Goal: Navigation & Orientation: Go to known website

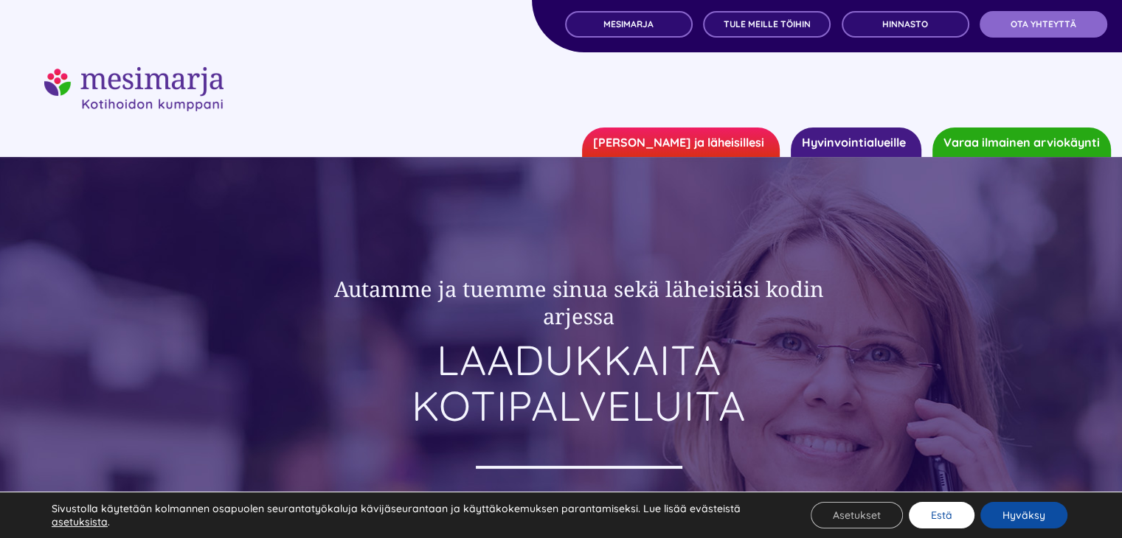
click at [939, 521] on button "Estä" at bounding box center [941, 515] width 66 height 27
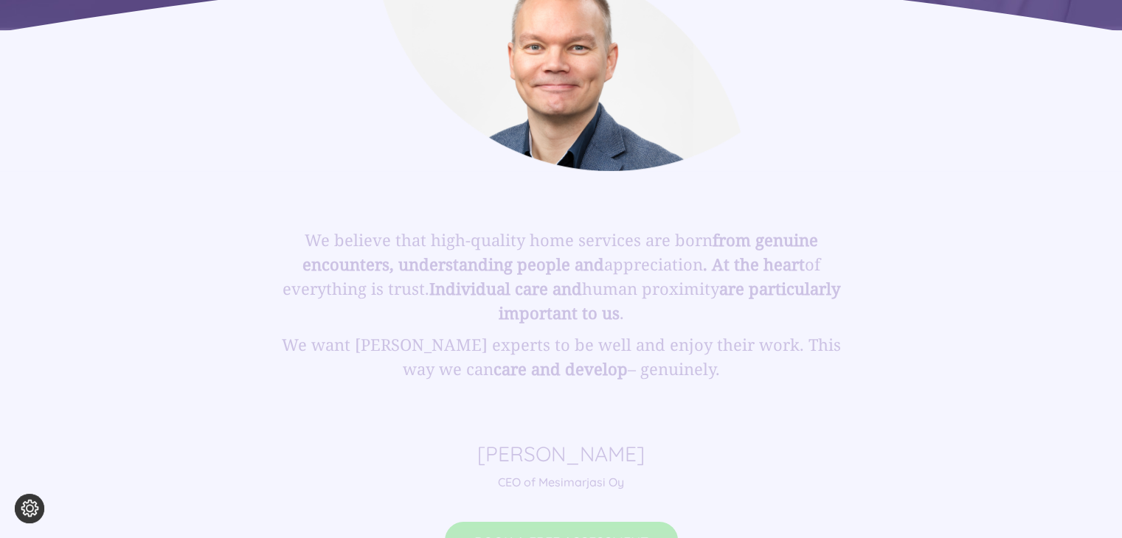
scroll to position [788, 0]
